Goal: Information Seeking & Learning: Find specific fact

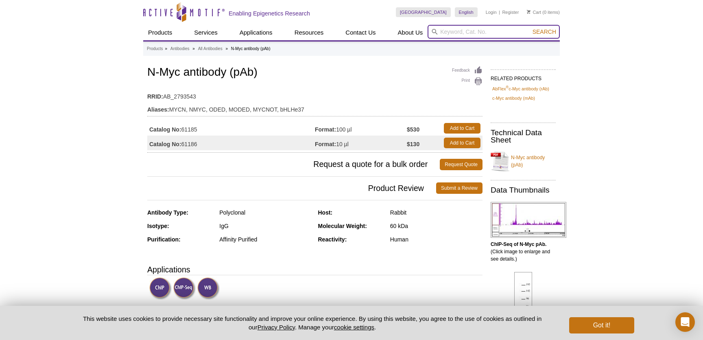
click at [458, 37] on input "search" at bounding box center [494, 32] width 132 height 14
type input "c-Myc"
click at [530, 28] on button "Search" at bounding box center [544, 31] width 28 height 7
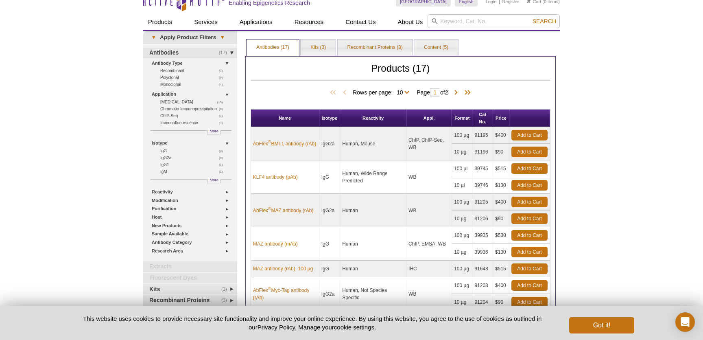
scroll to position [25, 0]
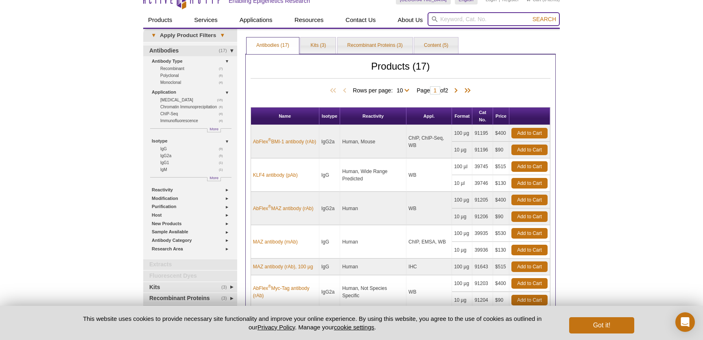
click at [448, 24] on input "search" at bounding box center [494, 19] width 132 height 14
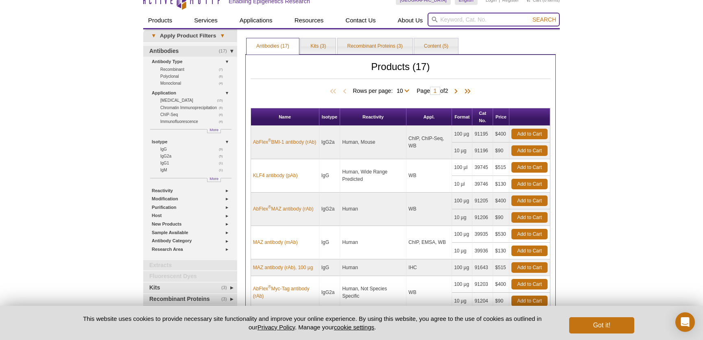
scroll to position [13, 0]
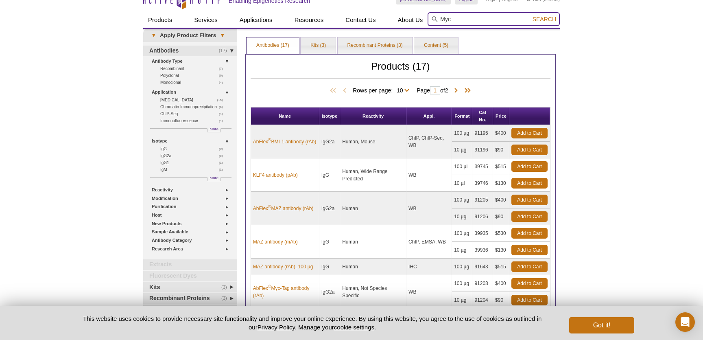
type input "Myc"
click at [550, 17] on span "Search" at bounding box center [544, 19] width 24 height 7
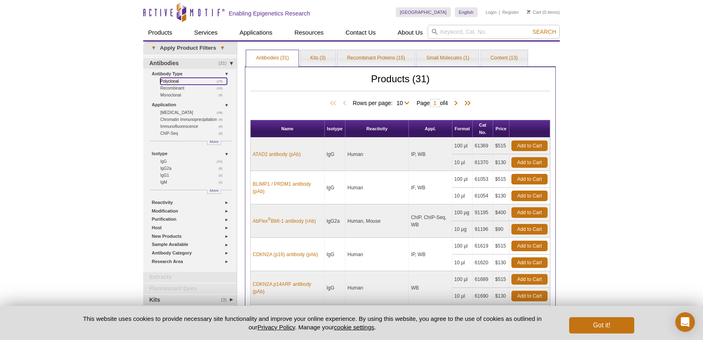
click at [173, 82] on link "(15) Polyclonal" at bounding box center [193, 81] width 67 height 7
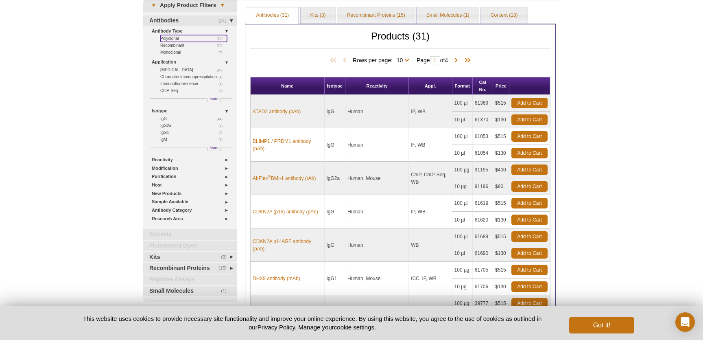
scroll to position [85, 0]
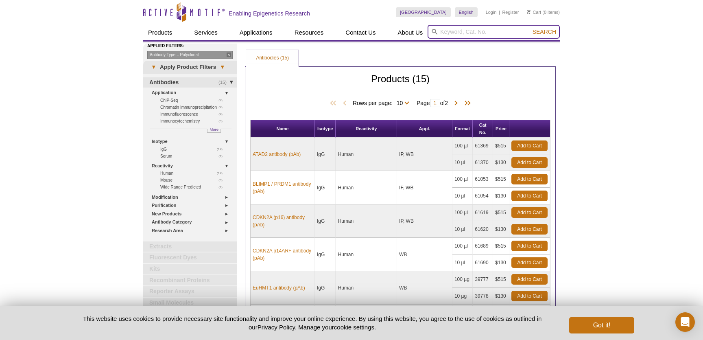
click at [480, 35] on input "search" at bounding box center [494, 32] width 132 height 14
type input "c-myc"
click at [552, 30] on span "Search" at bounding box center [544, 31] width 24 height 7
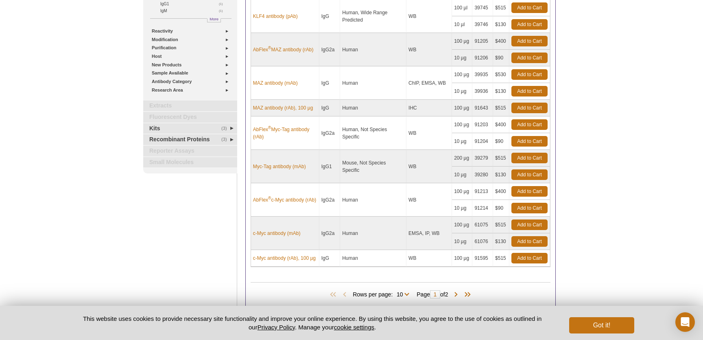
scroll to position [195, 0]
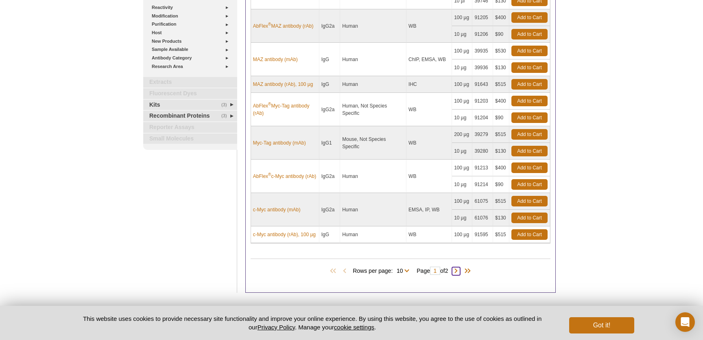
click at [458, 268] on span at bounding box center [456, 271] width 8 height 8
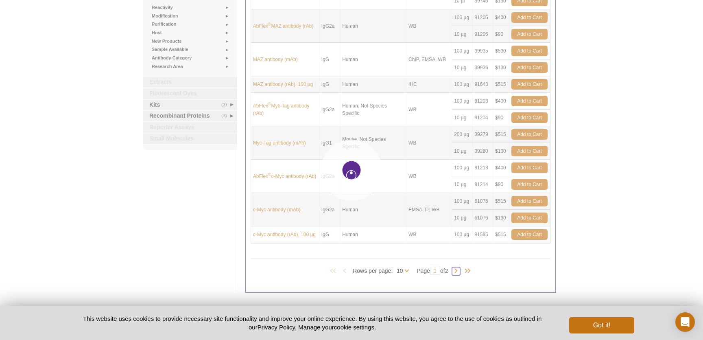
type input "2"
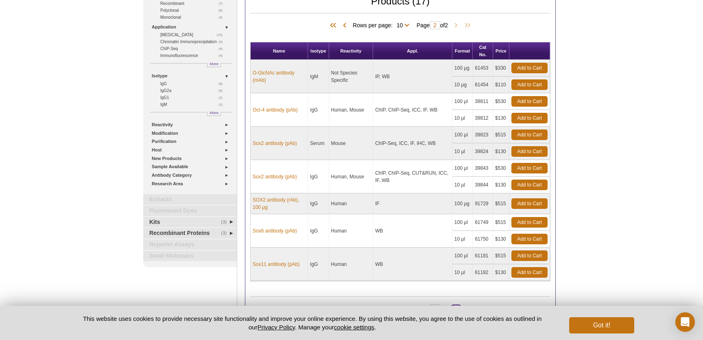
scroll to position [72, 0]
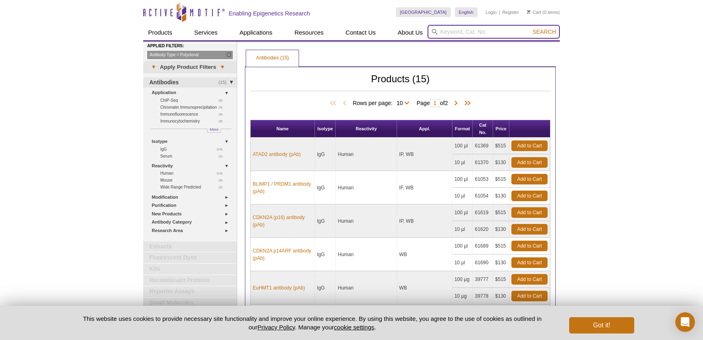
click at [457, 33] on input "search" at bounding box center [494, 32] width 132 height 14
type input "n-myc"
click at [530, 28] on button "Search" at bounding box center [544, 31] width 28 height 7
click at [540, 31] on span "Search" at bounding box center [544, 31] width 24 height 7
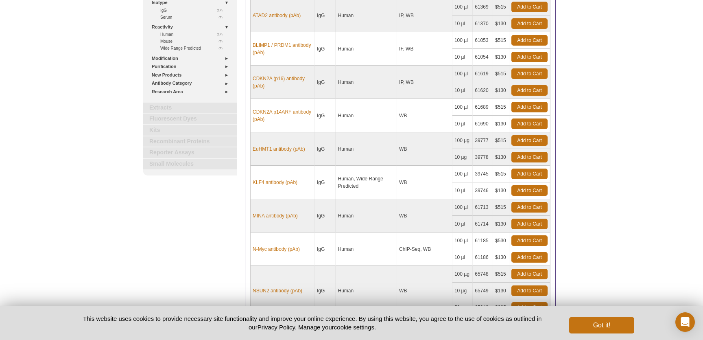
scroll to position [196, 0]
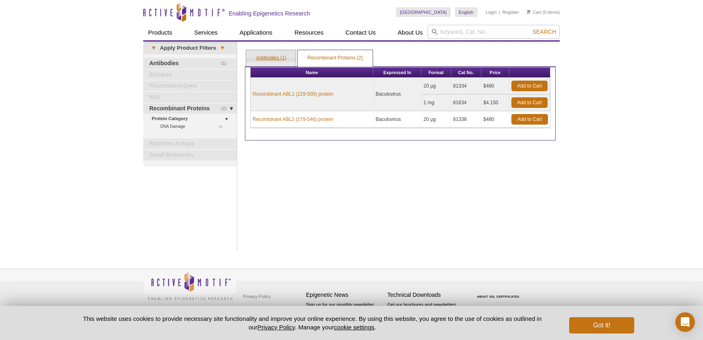
click at [273, 60] on link "Antibodies (1)" at bounding box center [271, 58] width 50 height 16
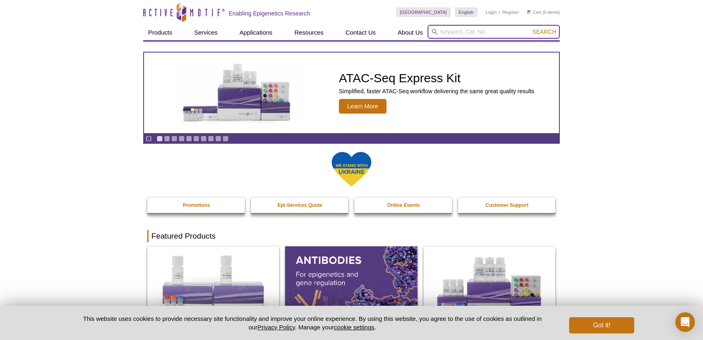
click at [442, 37] on input "search" at bounding box center [494, 32] width 132 height 14
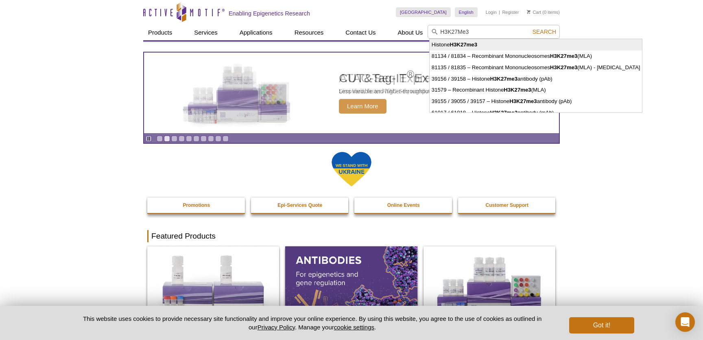
click at [495, 46] on li "Histone H3K27me3" at bounding box center [536, 44] width 213 height 11
type input "Histone H3K27me3"
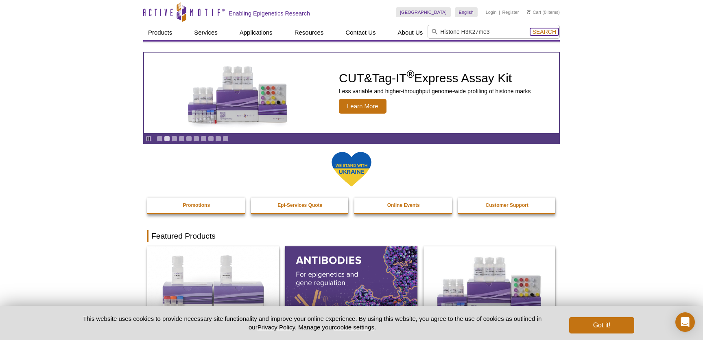
click at [545, 34] on span "Search" at bounding box center [544, 31] width 24 height 7
